Goal: Complete application form

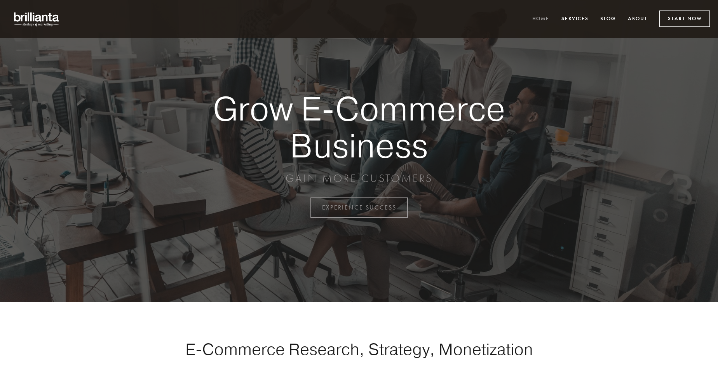
scroll to position [2037, 0]
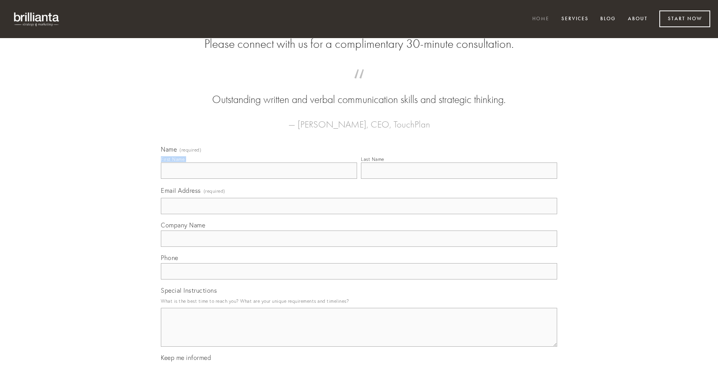
type input "[PERSON_NAME]"
click at [459, 179] on input "Last Name" at bounding box center [459, 170] width 196 height 16
type input "[PERSON_NAME]"
click at [359, 214] on input "Email Address (required)" at bounding box center [359, 206] width 396 height 16
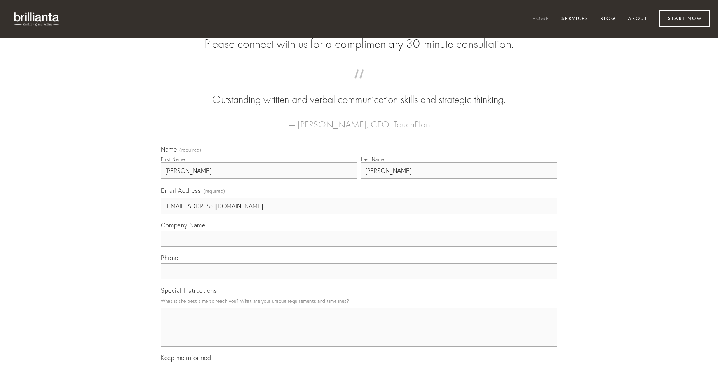
type input "[EMAIL_ADDRESS][DOMAIN_NAME]"
click at [359, 247] on input "Company Name" at bounding box center [359, 238] width 396 height 16
type input "adfectus"
click at [359, 279] on input "text" at bounding box center [359, 271] width 396 height 16
click at [359, 334] on textarea "Special Instructions" at bounding box center [359, 327] width 396 height 39
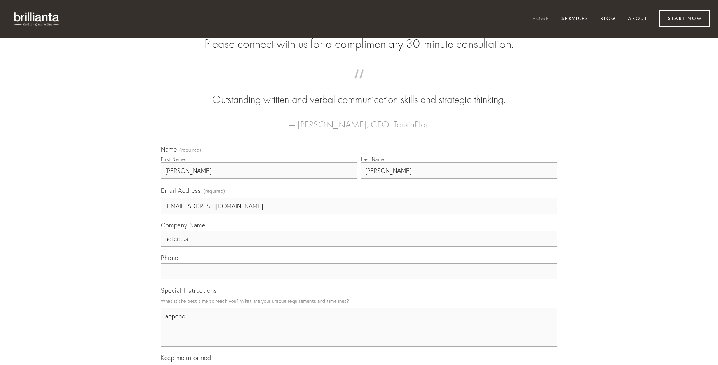
type textarea "appono"
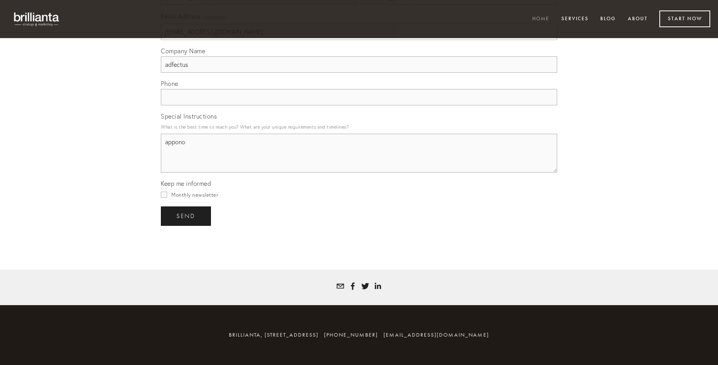
click at [187, 216] on span "send" at bounding box center [185, 216] width 19 height 7
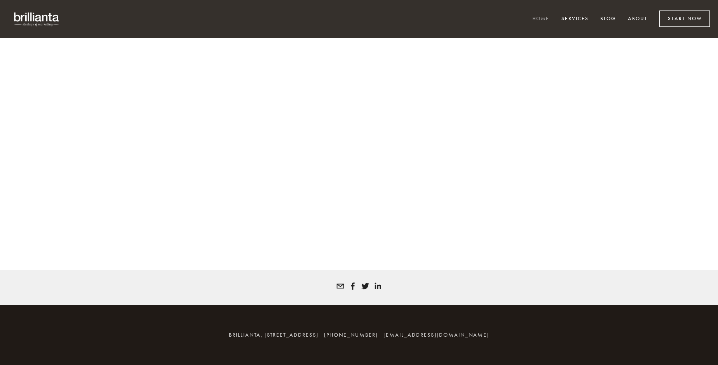
scroll to position [2027, 0]
